Goal: Information Seeking & Learning: Find specific fact

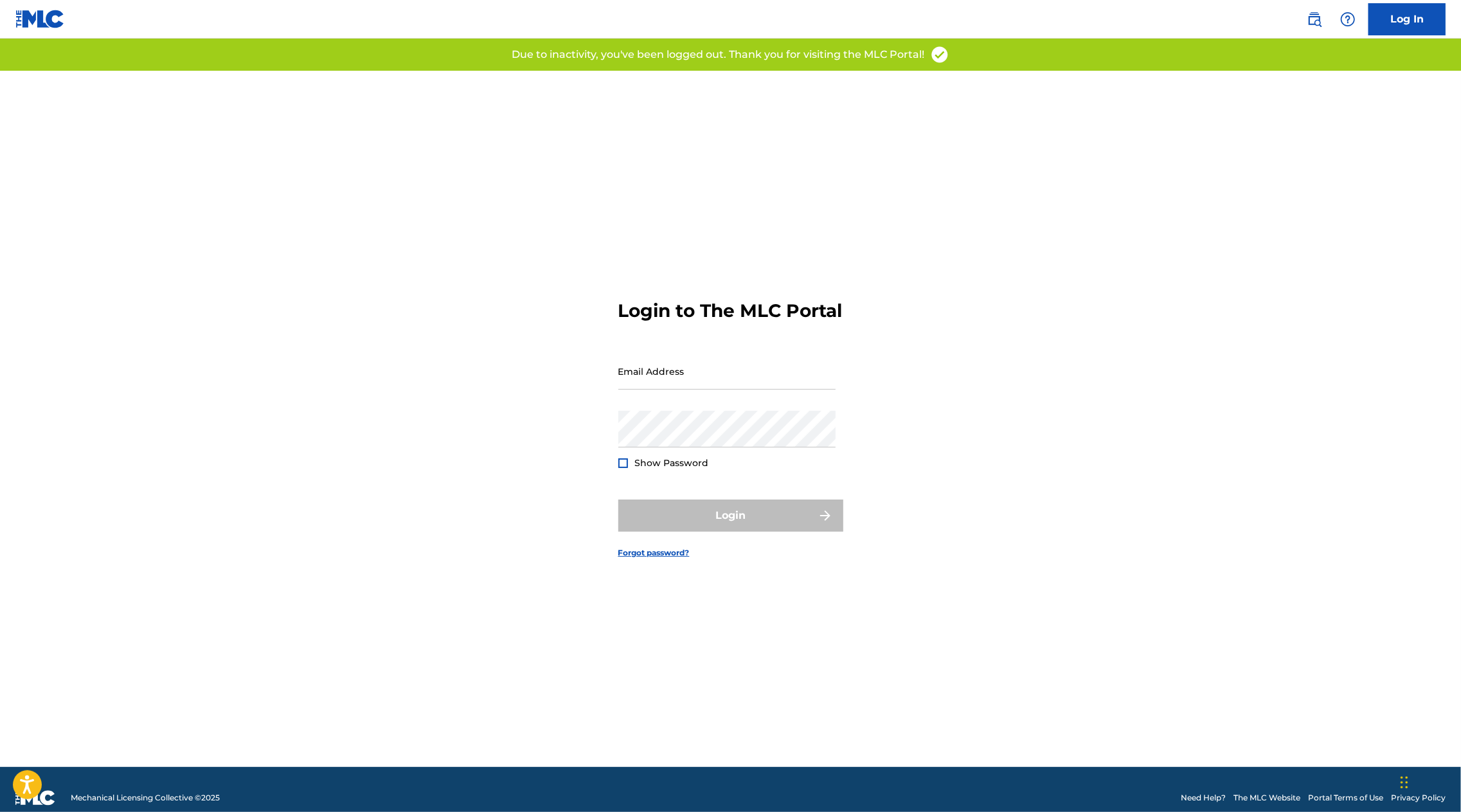
type input "[PERSON_NAME][EMAIL_ADDRESS][DOMAIN_NAME]"
click at [677, 511] on div "Login" at bounding box center [731, 515] width 225 height 32
click at [687, 530] on button "Login" at bounding box center [731, 515] width 225 height 32
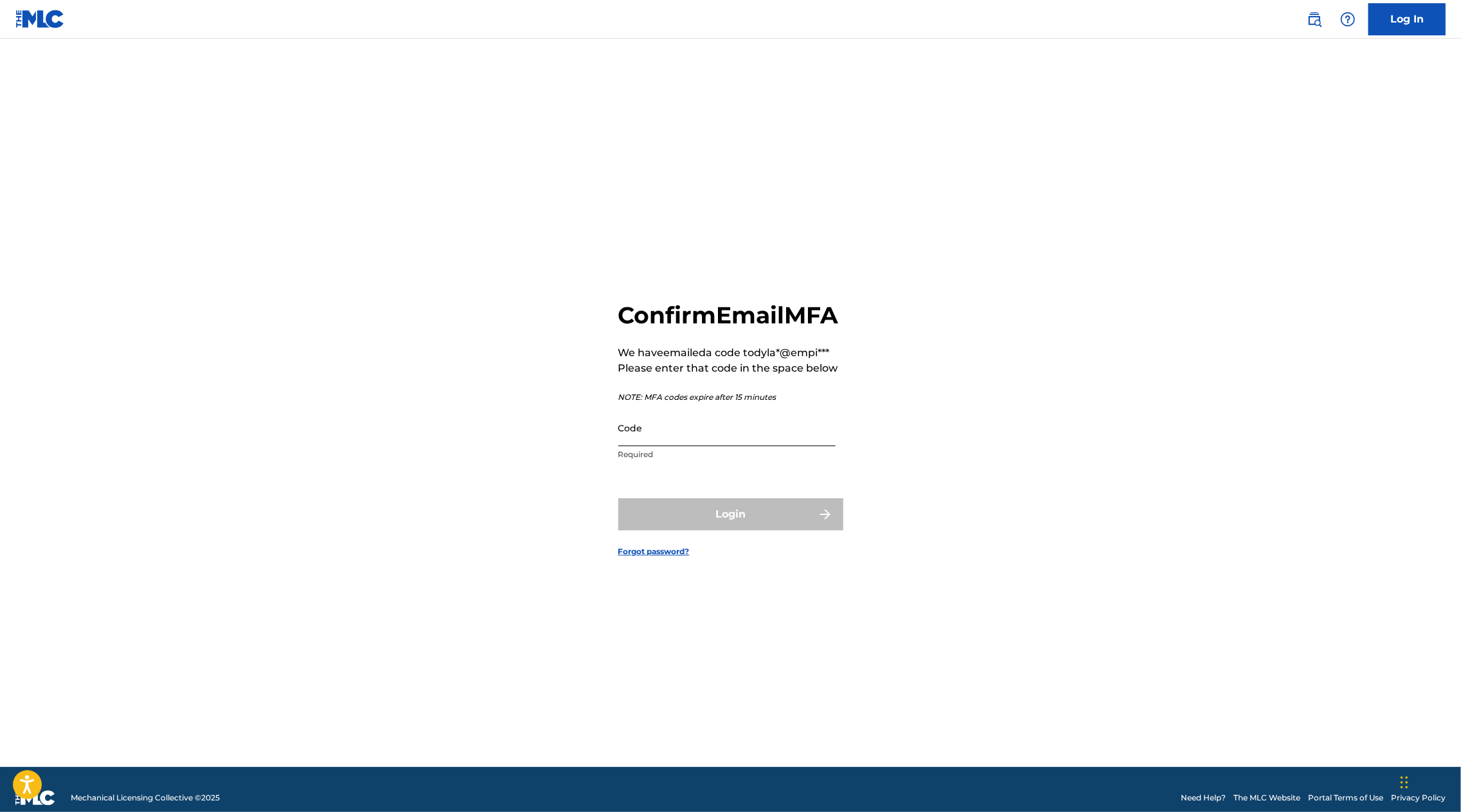
click at [656, 446] on input "Code" at bounding box center [727, 428] width 217 height 37
paste input "881244"
type input "881244"
click at [619, 498] on button "Login" at bounding box center [731, 514] width 225 height 32
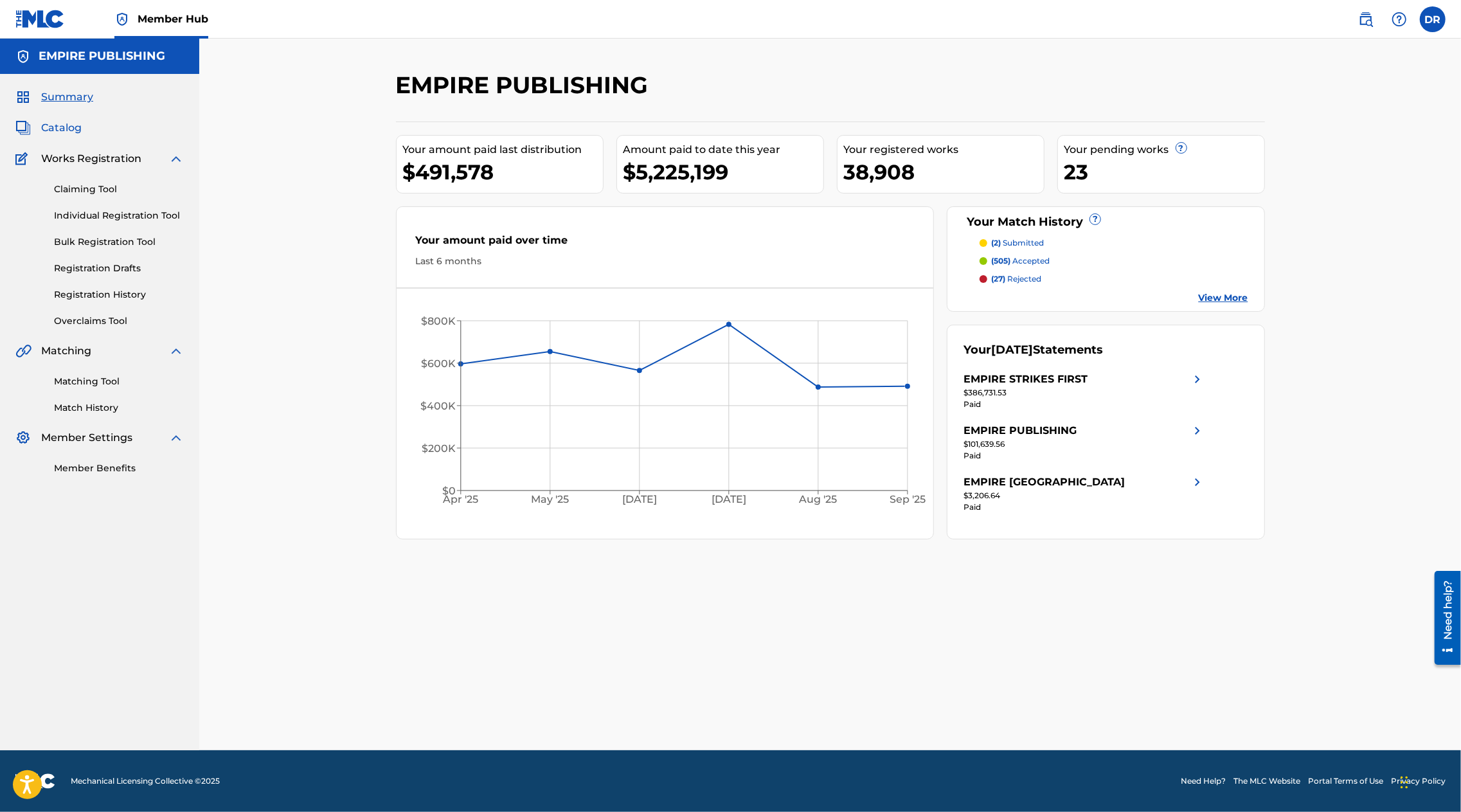
click at [58, 126] on span "Catalog" at bounding box center [61, 128] width 40 height 16
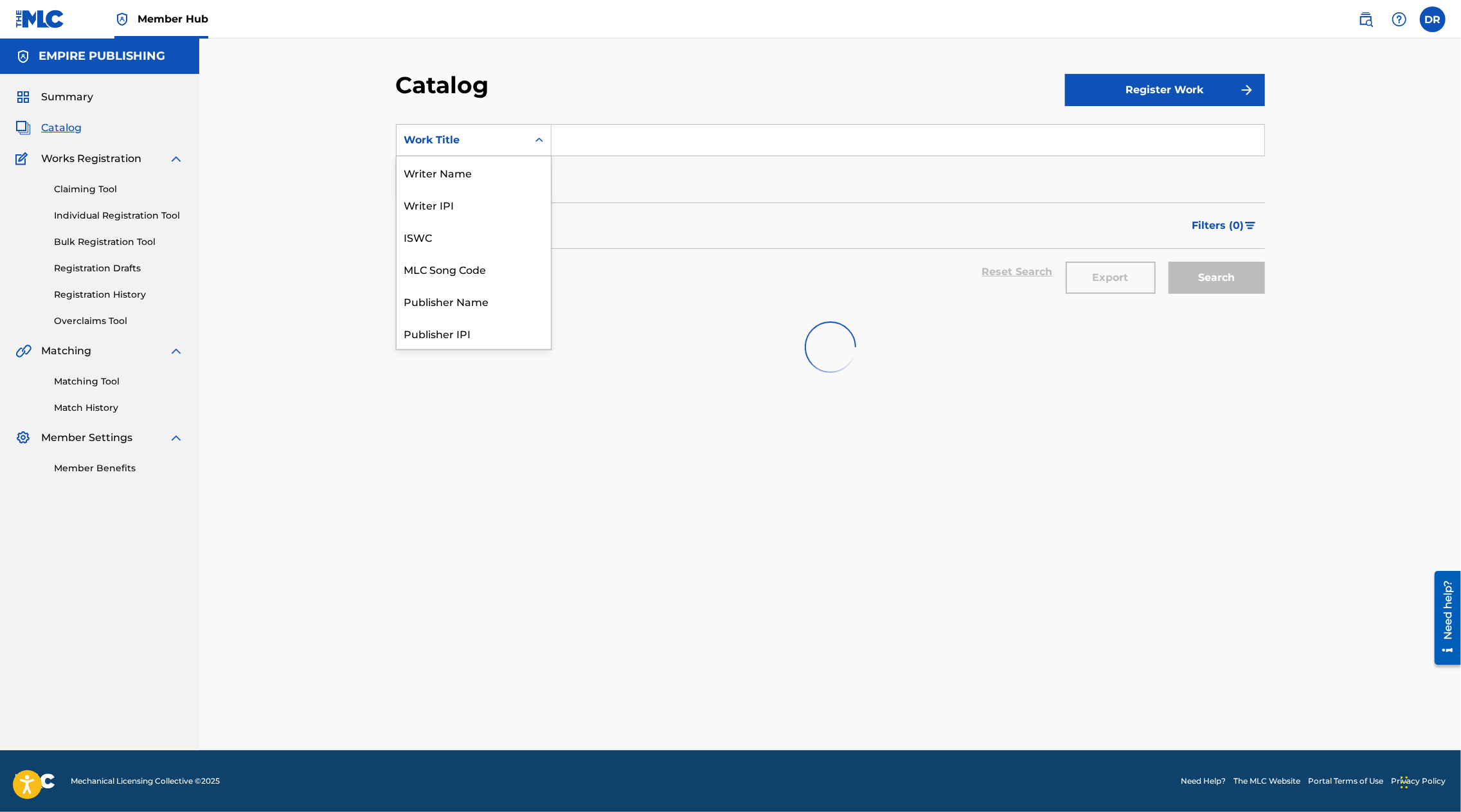
click at [472, 139] on div "Work Title" at bounding box center [462, 140] width 116 height 16
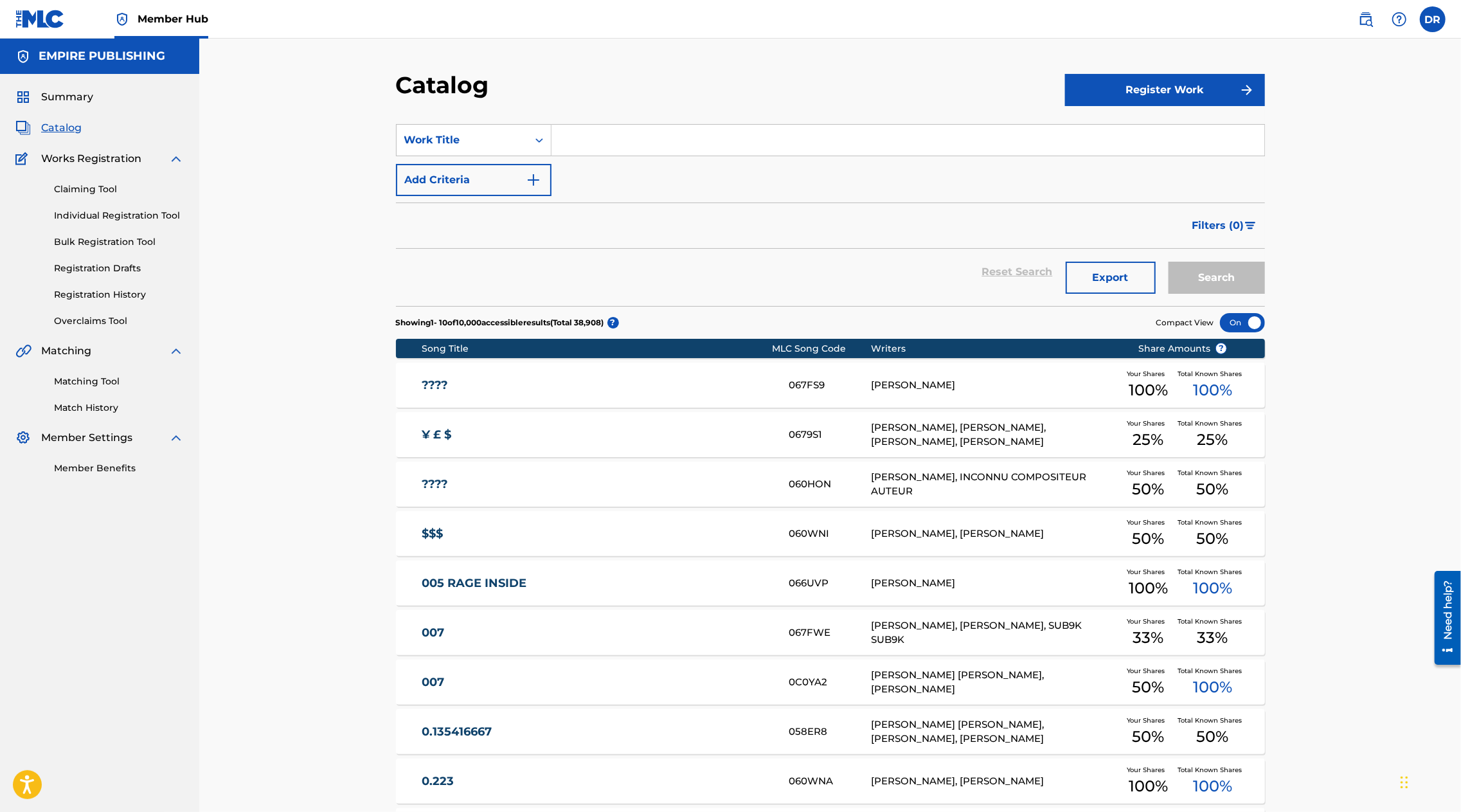
click at [595, 151] on input "Search Form" at bounding box center [908, 139] width 713 height 30
click at [1365, 11] on link at bounding box center [1367, 19] width 26 height 26
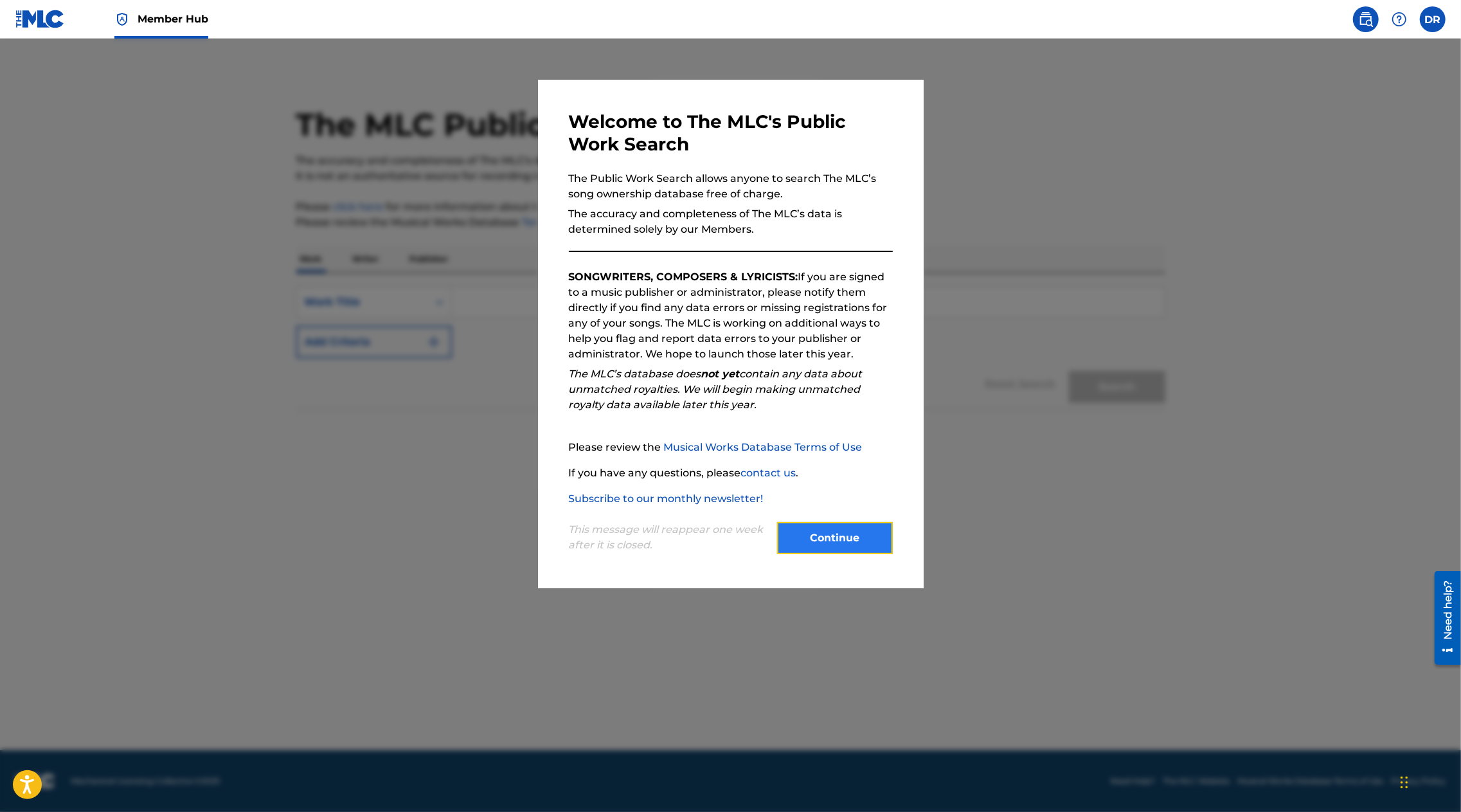
click at [866, 530] on button "Continue" at bounding box center [835, 538] width 116 height 32
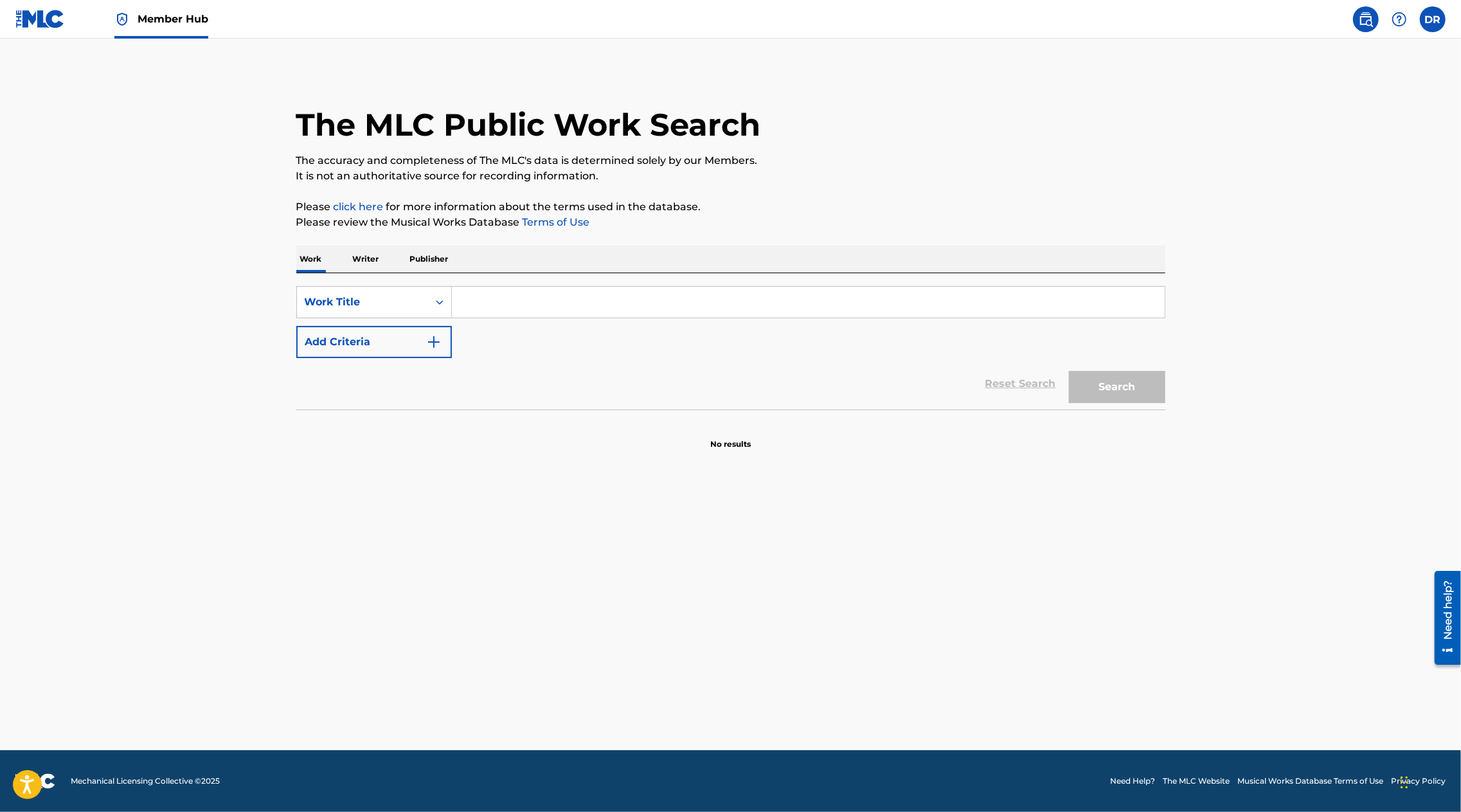
click at [504, 313] on input "Search Form" at bounding box center [809, 301] width 713 height 30
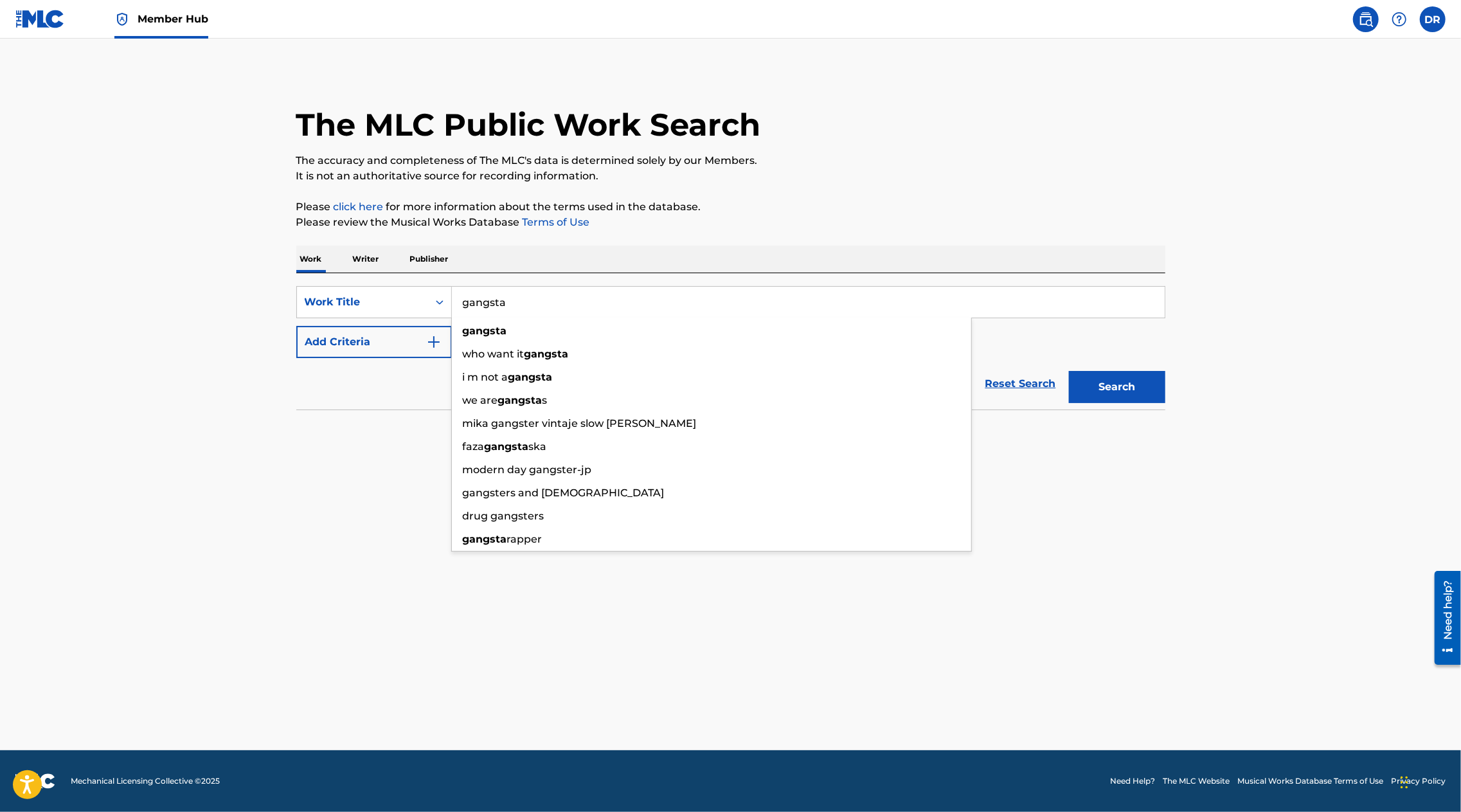
type input "gangsta"
click at [350, 368] on div "Reset Search Search" at bounding box center [730, 383] width 869 height 51
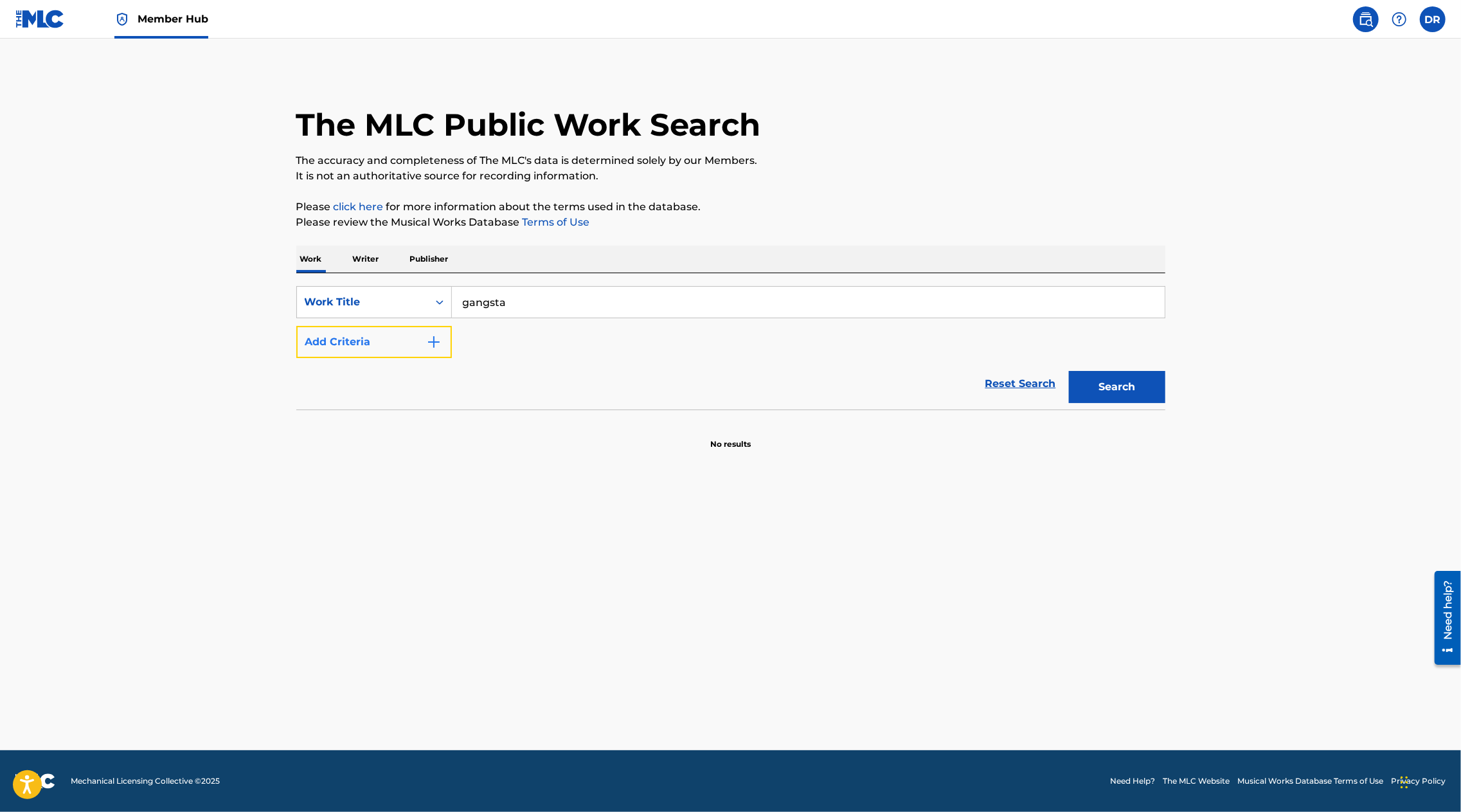
click at [352, 345] on button "Add Criteria" at bounding box center [374, 342] width 155 height 32
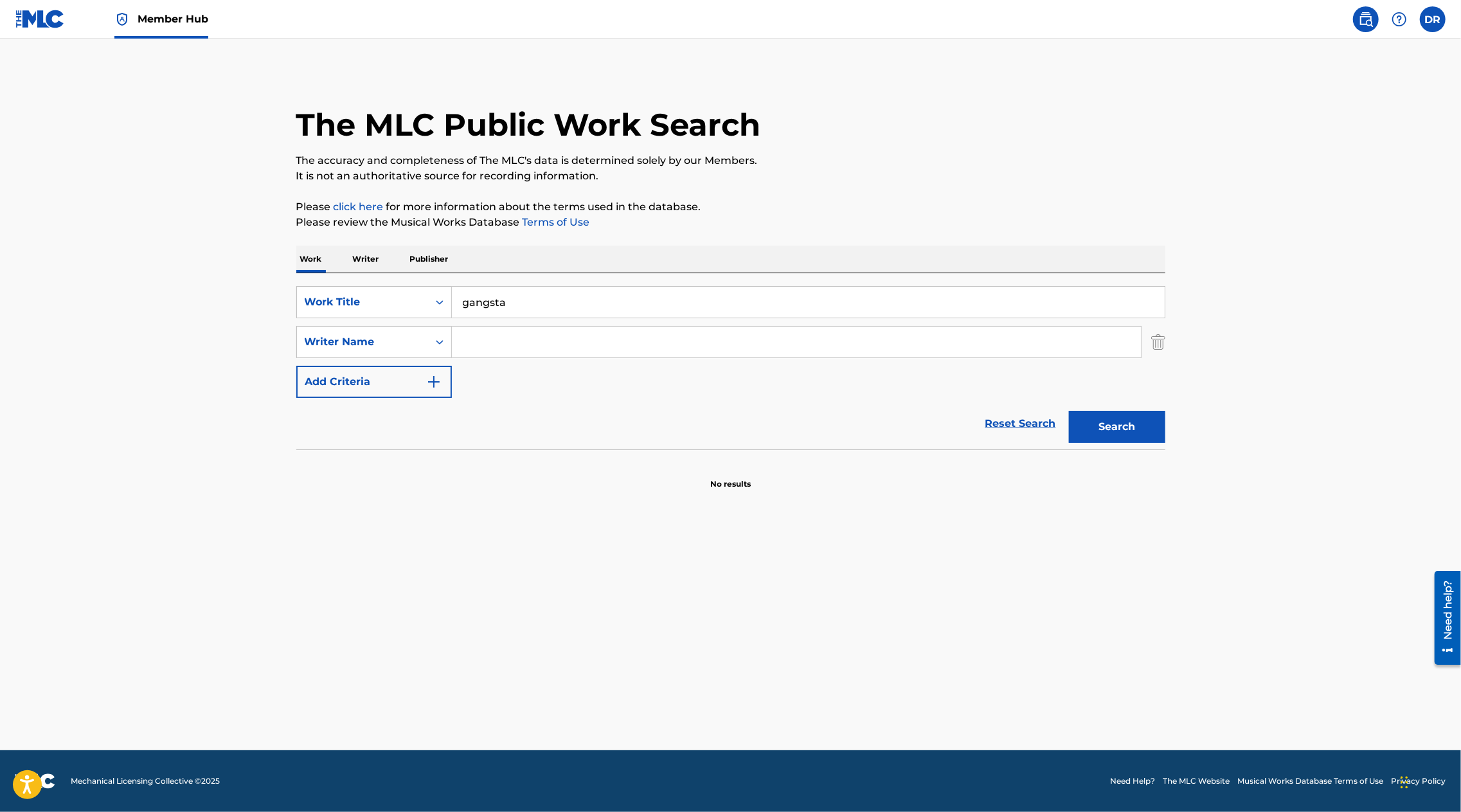
click at [533, 345] on input "Search Form" at bounding box center [797, 342] width 690 height 30
type input "s"
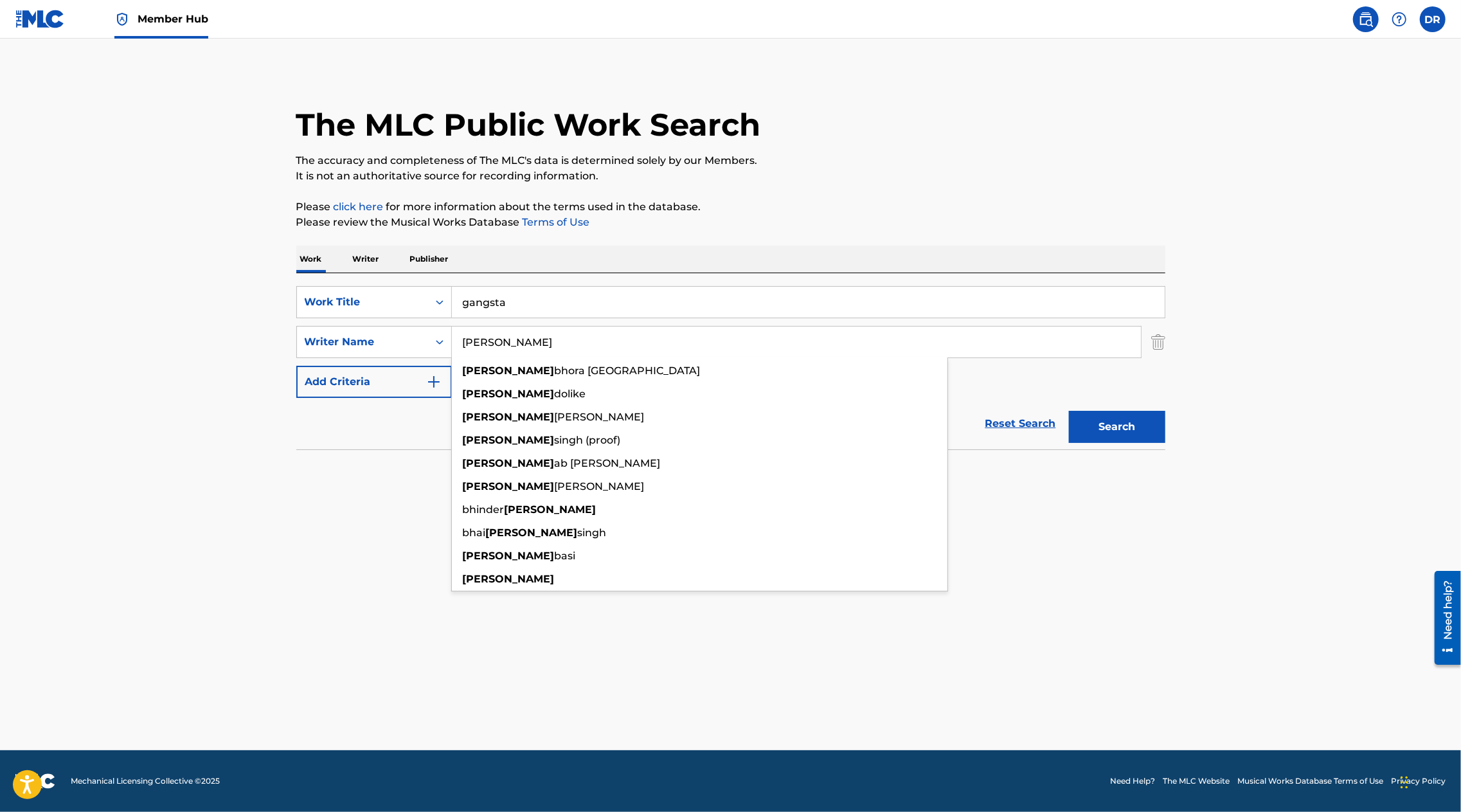
click at [1070, 410] on button "Search" at bounding box center [1118, 426] width 97 height 32
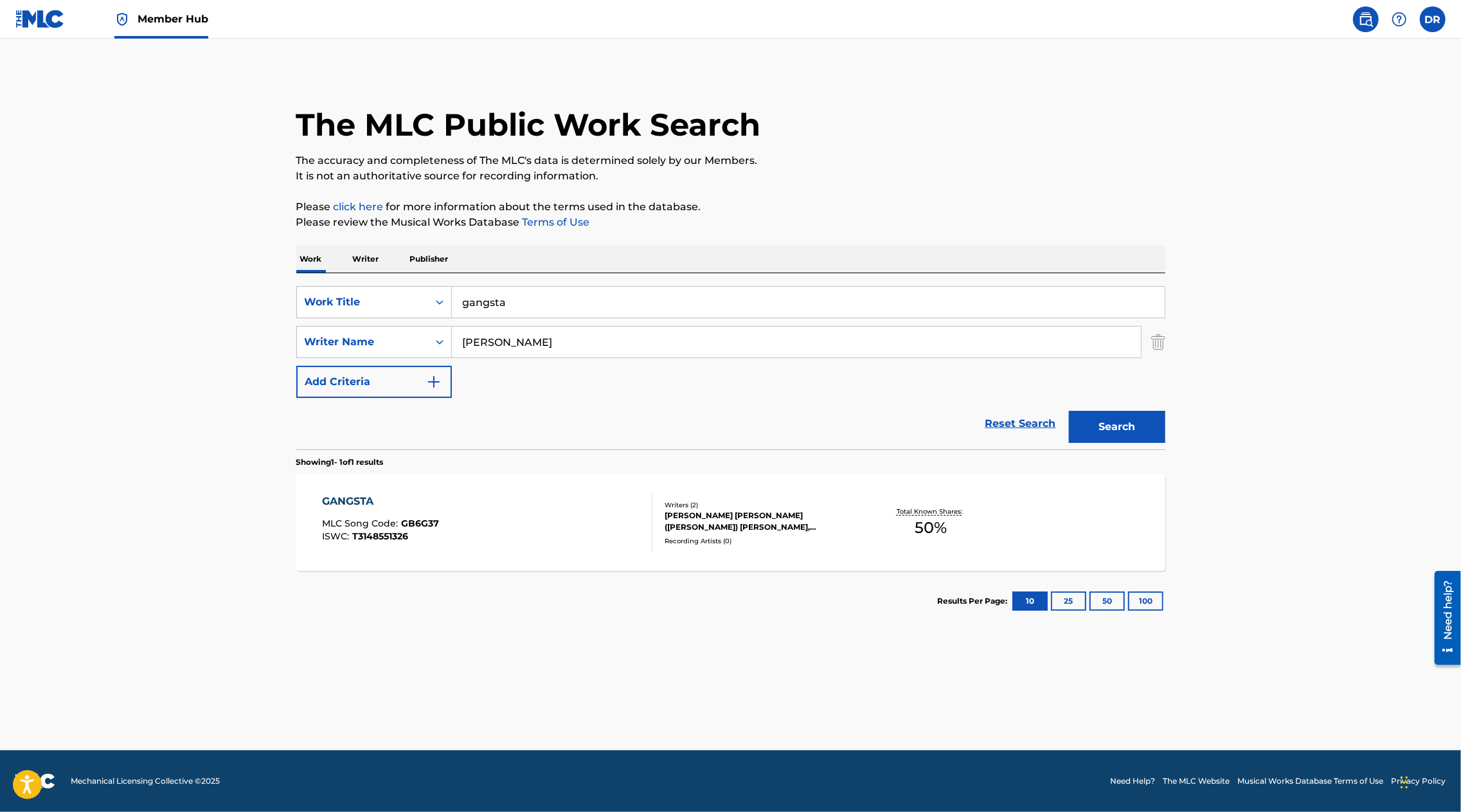
click at [353, 499] on div "GANGSTA" at bounding box center [381, 501] width 117 height 16
click at [575, 342] on input "balwinder" at bounding box center [797, 342] width 690 height 30
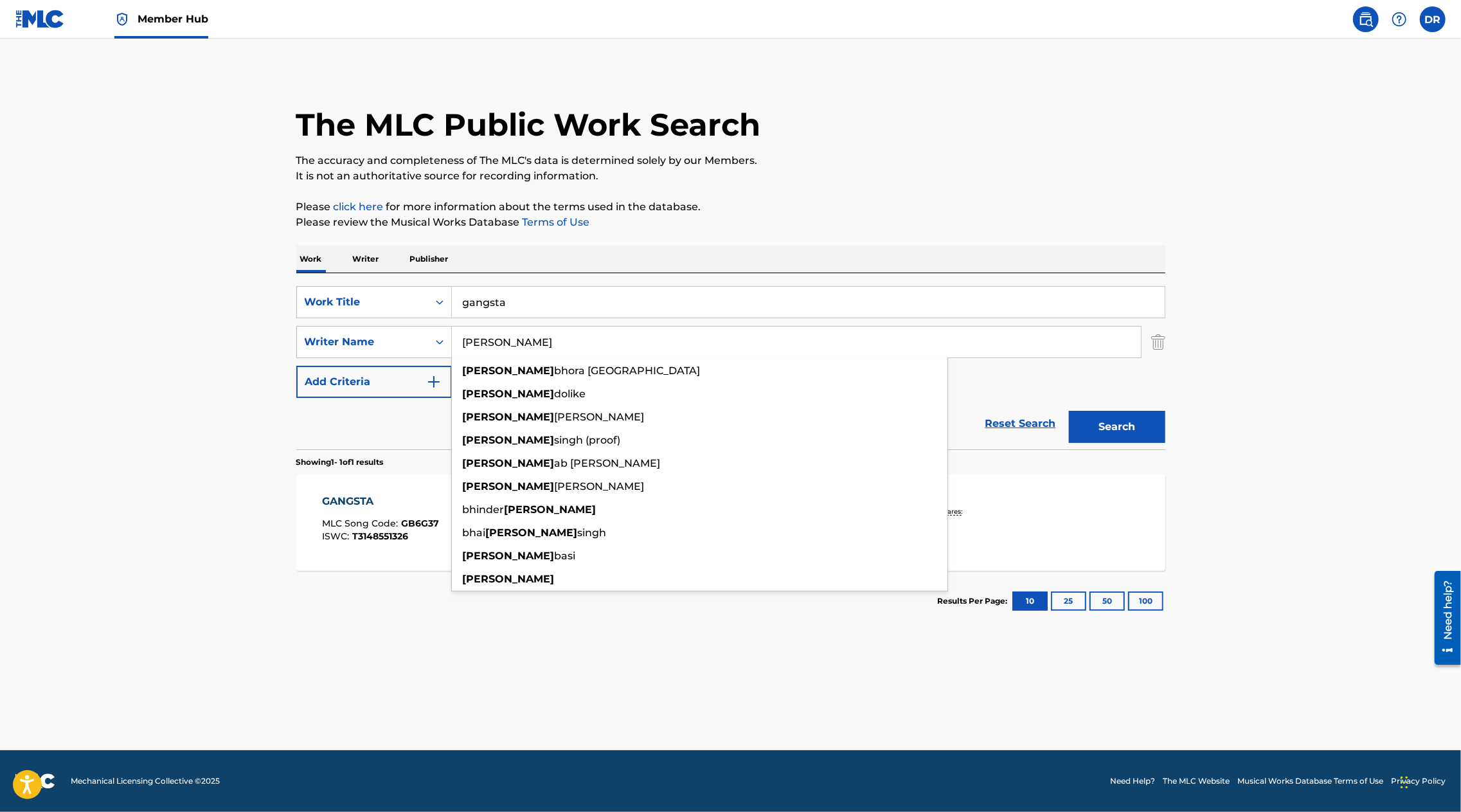
click at [550, 339] on input "balwinder" at bounding box center [797, 342] width 690 height 30
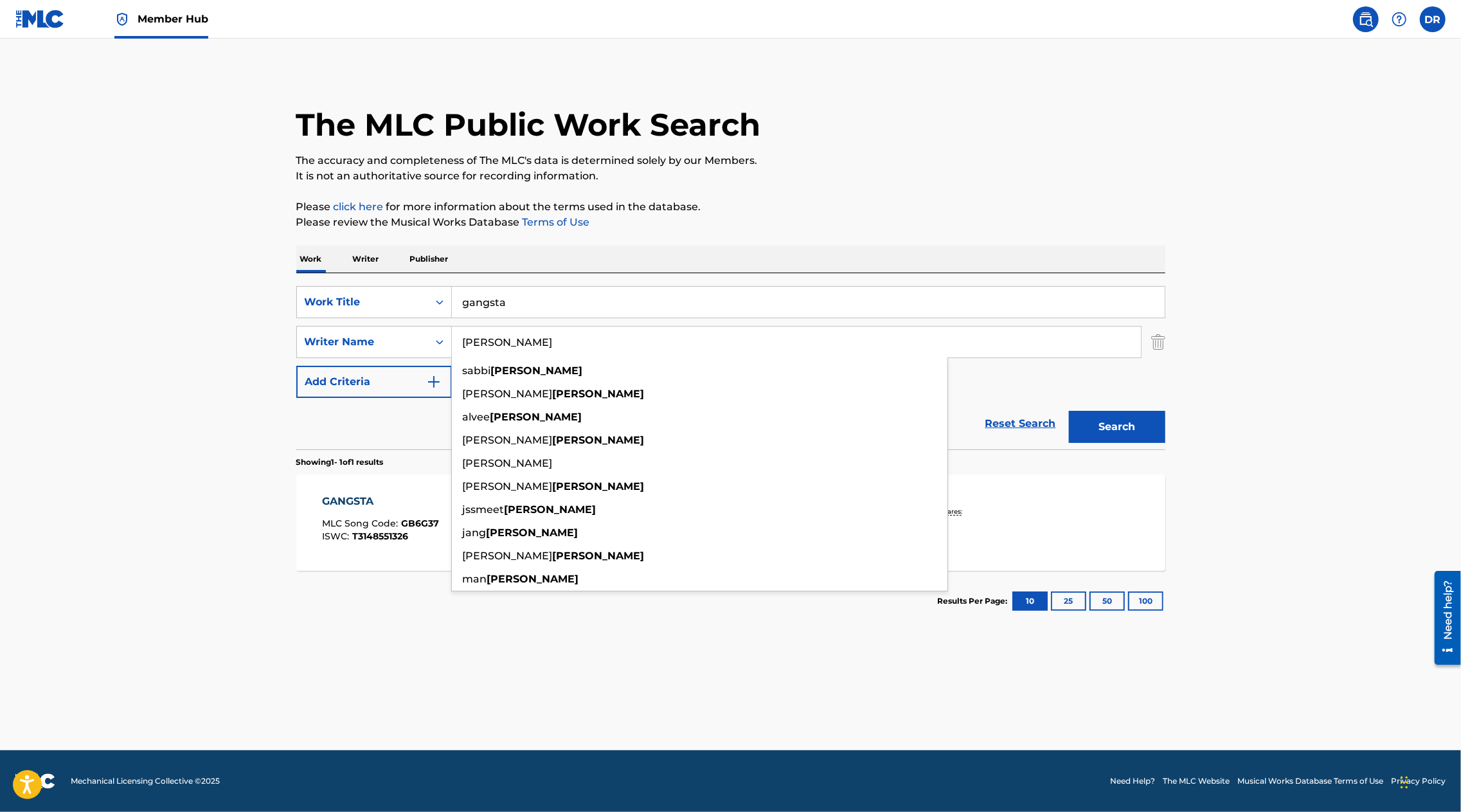
type input "sandhu"
click at [1070, 410] on button "Search" at bounding box center [1118, 426] width 97 height 32
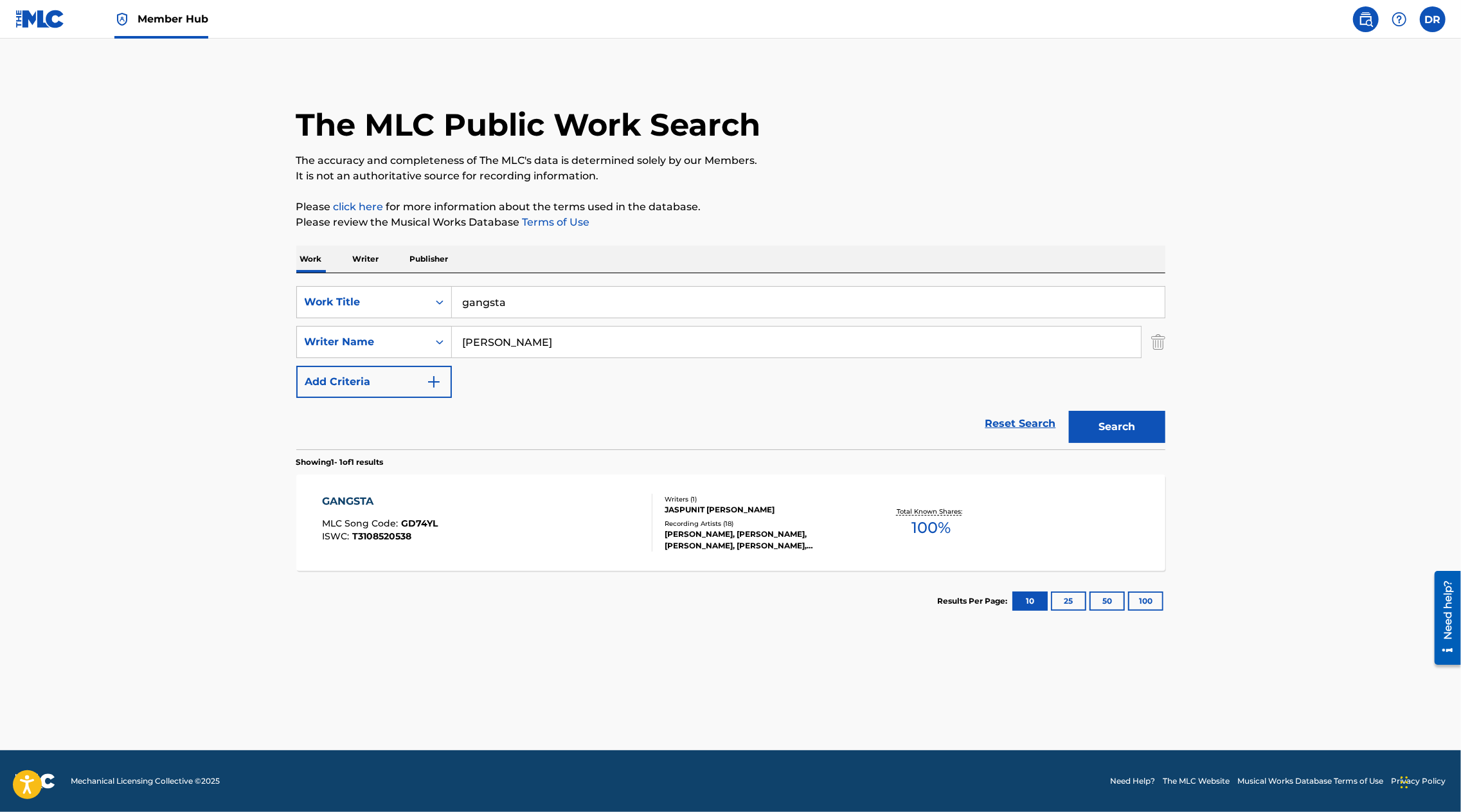
click at [351, 510] on div "GANGSTA MLC Song Code : GD74YL ISWC : T3108520538" at bounding box center [380, 522] width 116 height 58
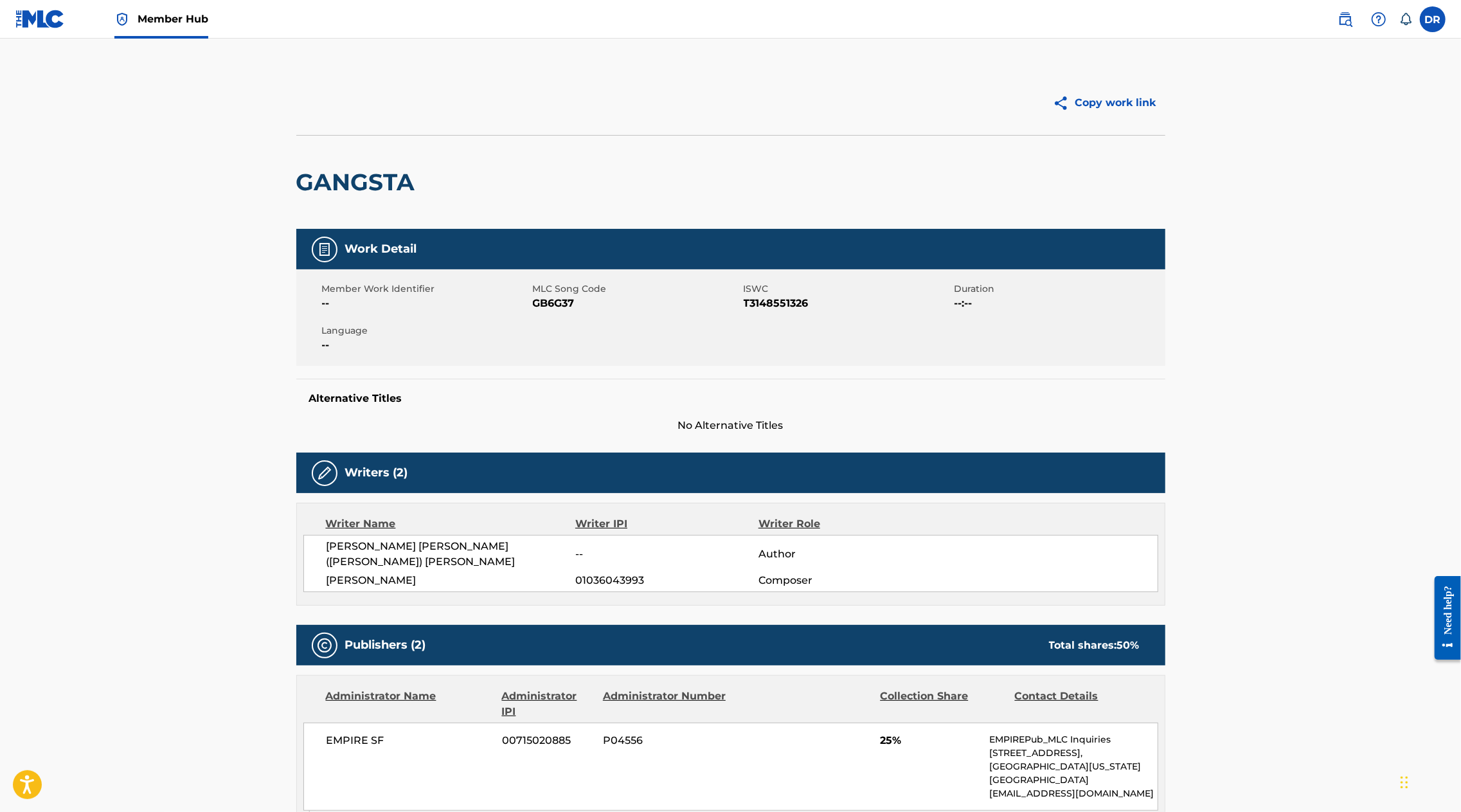
click at [670, 98] on div at bounding box center [513, 103] width 435 height 32
